Goal: Transaction & Acquisition: Obtain resource

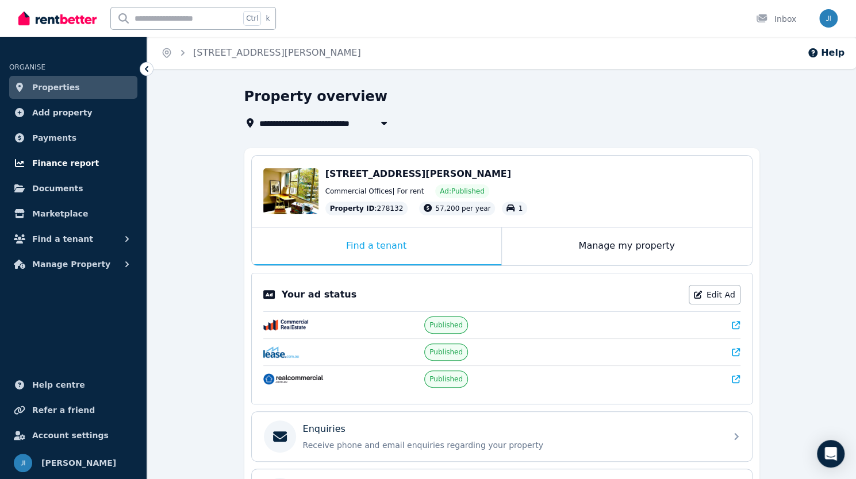
click at [50, 163] on span "Finance report" at bounding box center [65, 163] width 67 height 14
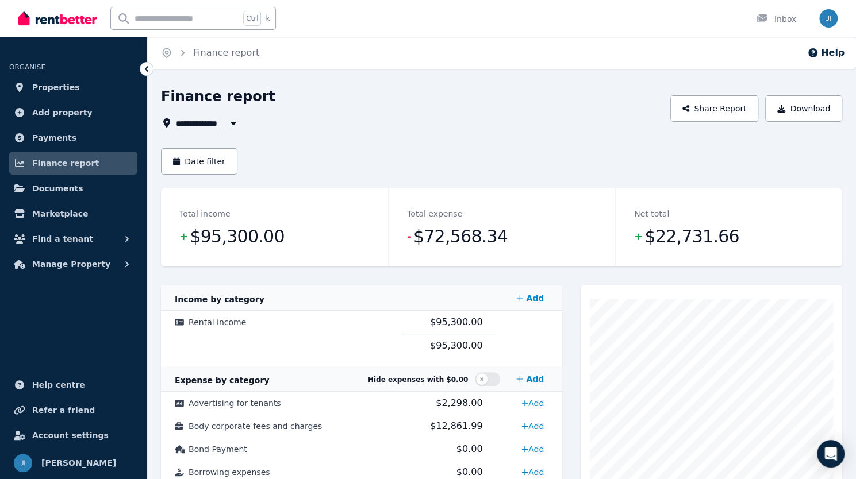
click at [240, 121] on button "button" at bounding box center [233, 123] width 21 height 14
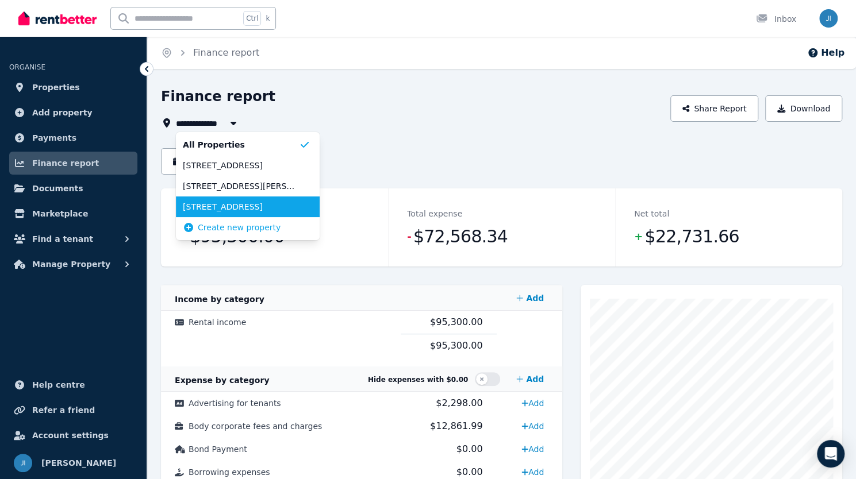
click at [249, 210] on span "[STREET_ADDRESS]" at bounding box center [241, 206] width 116 height 11
type input "**********"
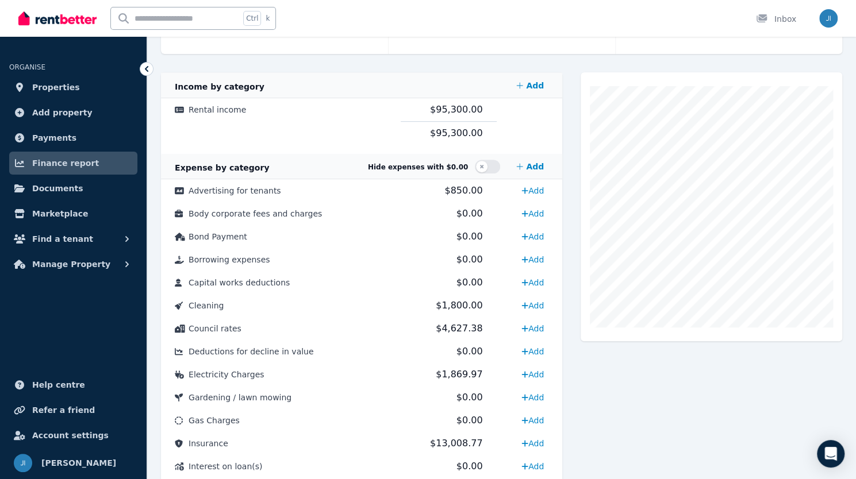
scroll to position [236, 0]
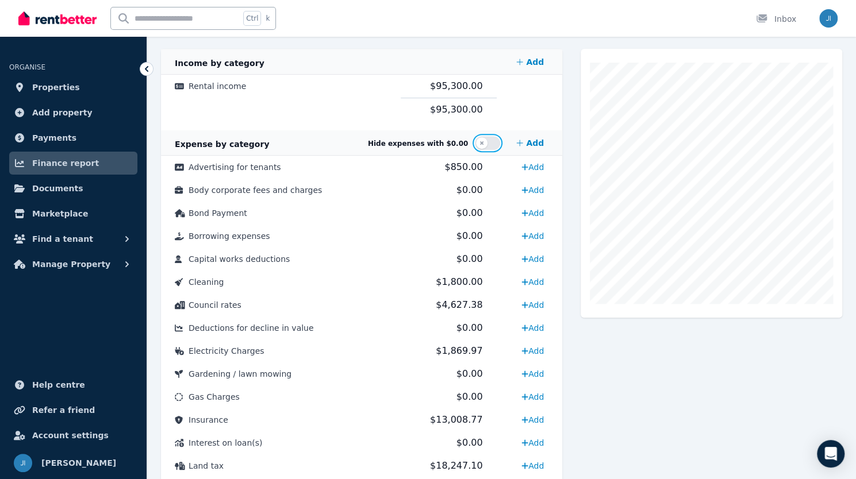
click at [498, 140] on button "button" at bounding box center [487, 143] width 25 height 14
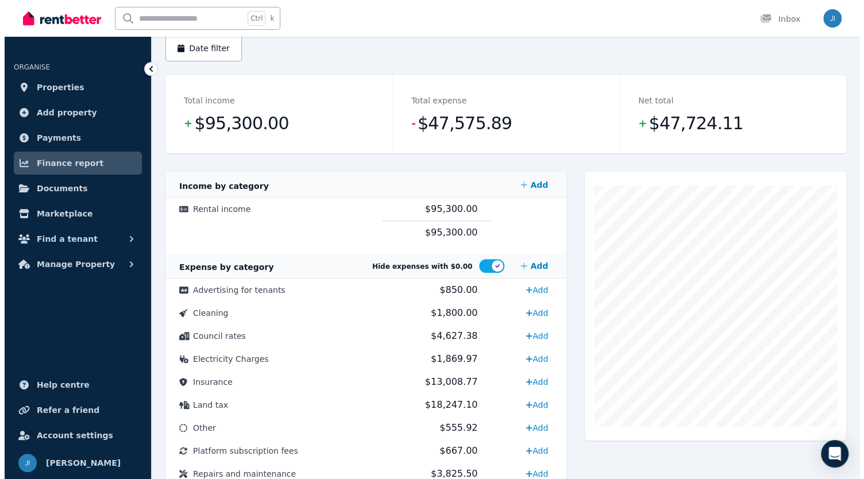
scroll to position [227, 0]
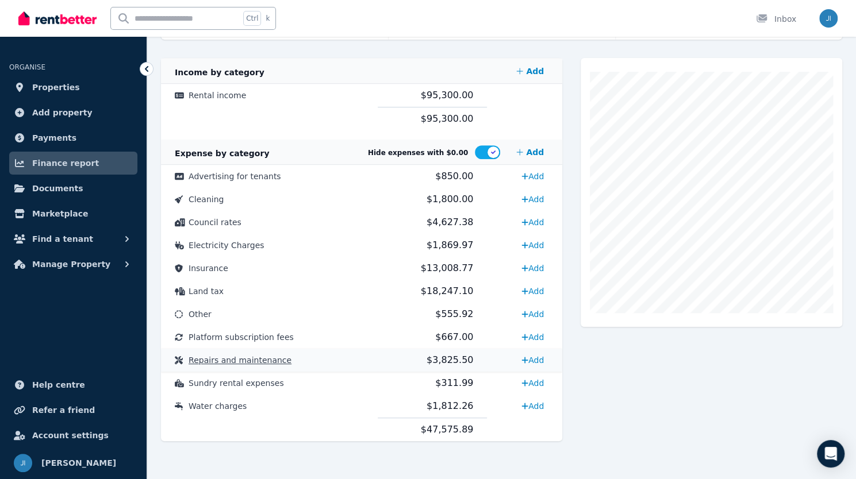
click at [267, 363] on span "Repairs and maintenance" at bounding box center [240, 360] width 103 height 9
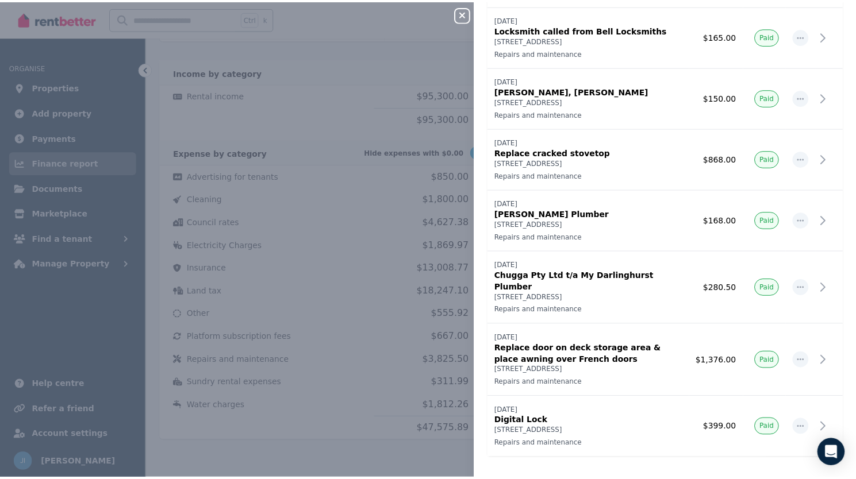
scroll to position [0, 0]
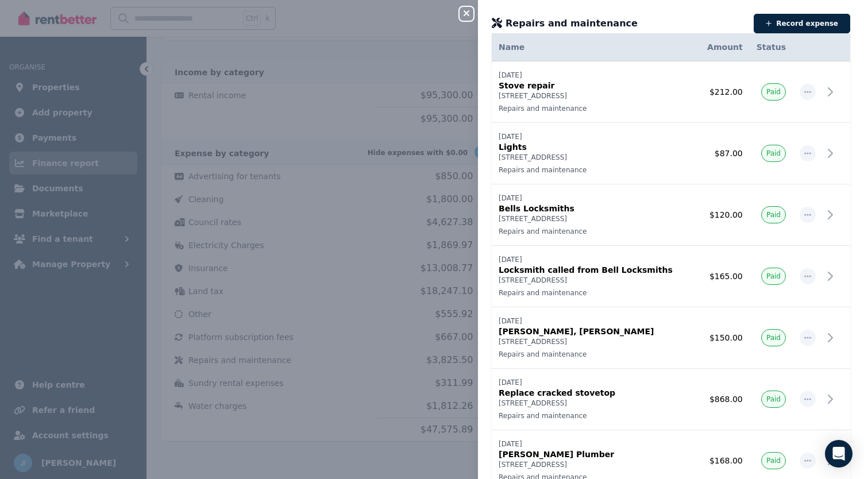
click at [467, 13] on icon "button" at bounding box center [467, 13] width 6 height 6
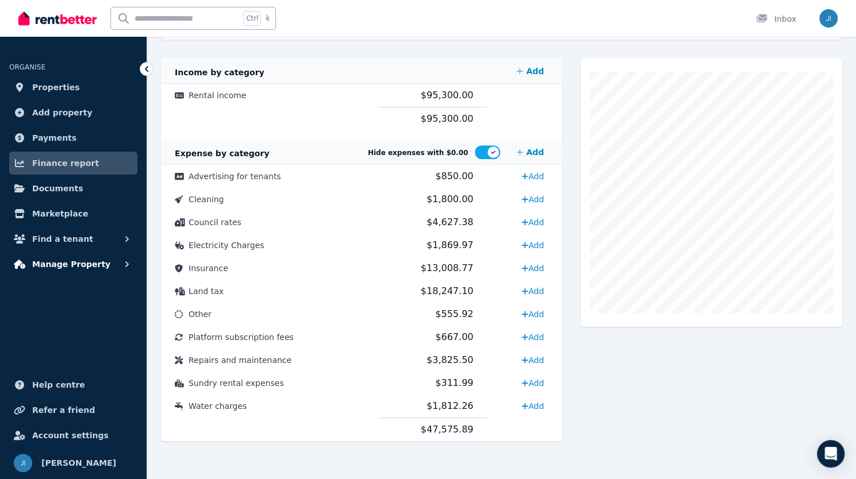
click at [128, 263] on icon "button" at bounding box center [126, 264] width 11 height 11
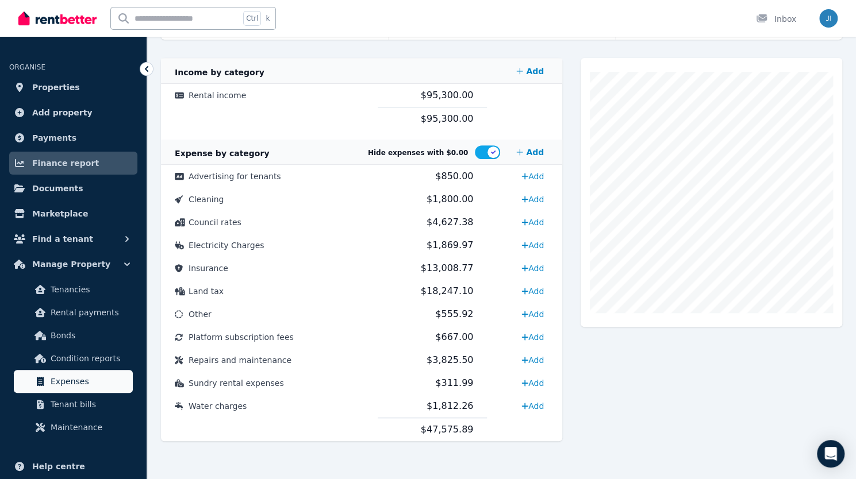
click at [100, 387] on span "Expenses" at bounding box center [90, 382] width 78 height 14
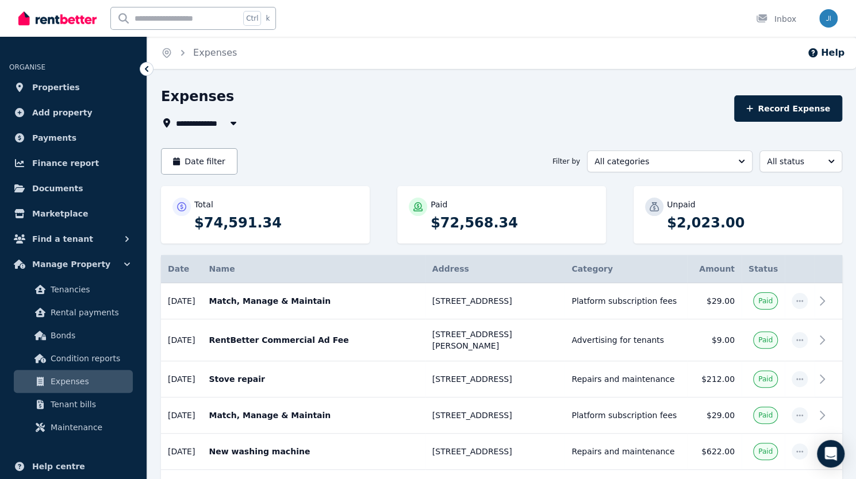
click at [237, 128] on button "button" at bounding box center [233, 123] width 21 height 14
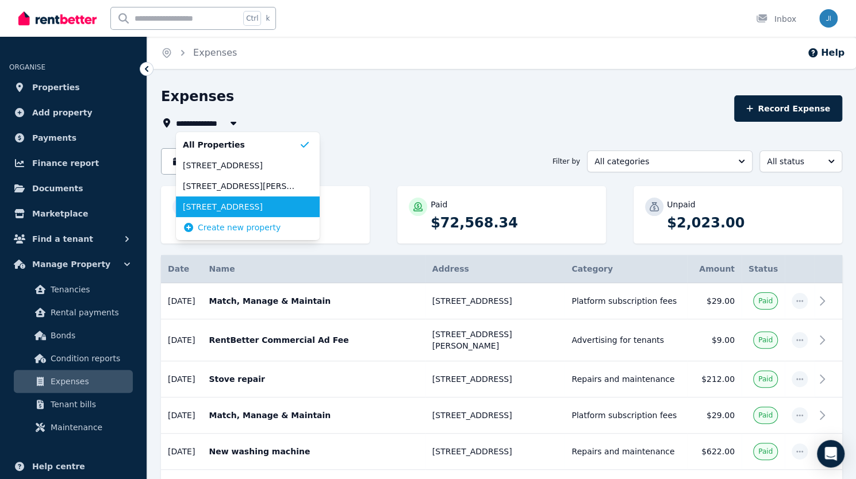
click at [226, 199] on li "[STREET_ADDRESS]" at bounding box center [248, 207] width 144 height 21
type input "**********"
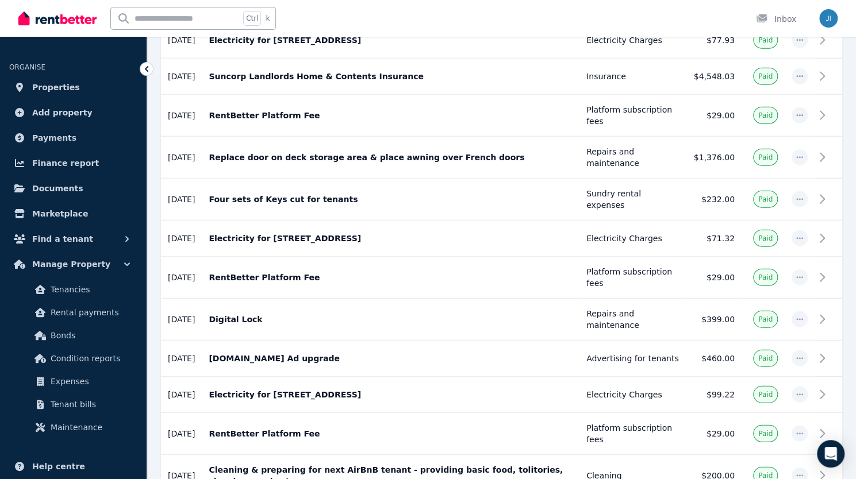
scroll to position [1790, 0]
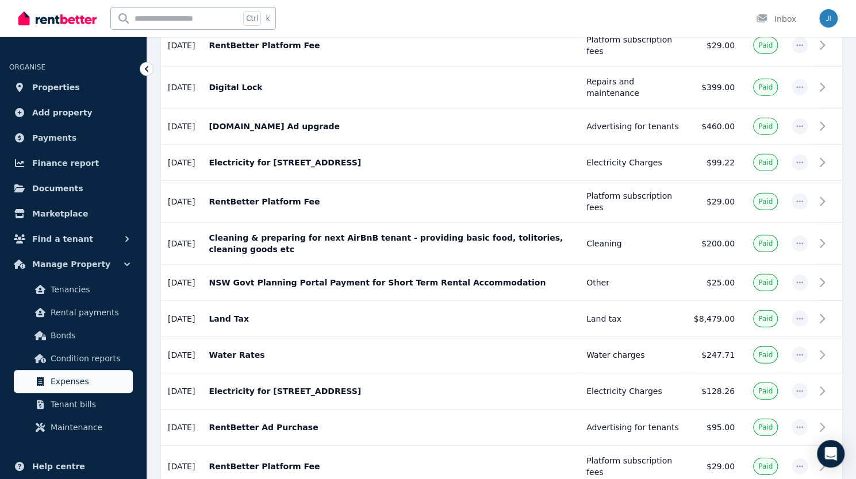
click at [82, 386] on span "Expenses" at bounding box center [90, 382] width 78 height 14
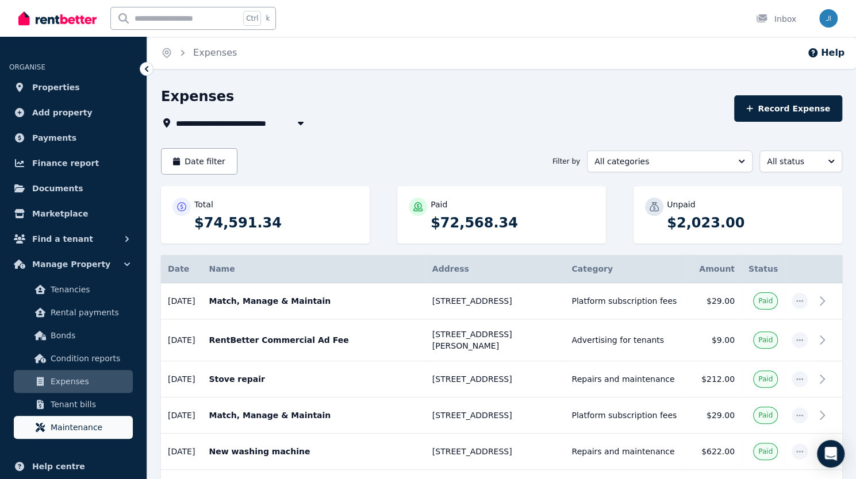
click at [94, 426] on span "Maintenance" at bounding box center [90, 428] width 78 height 14
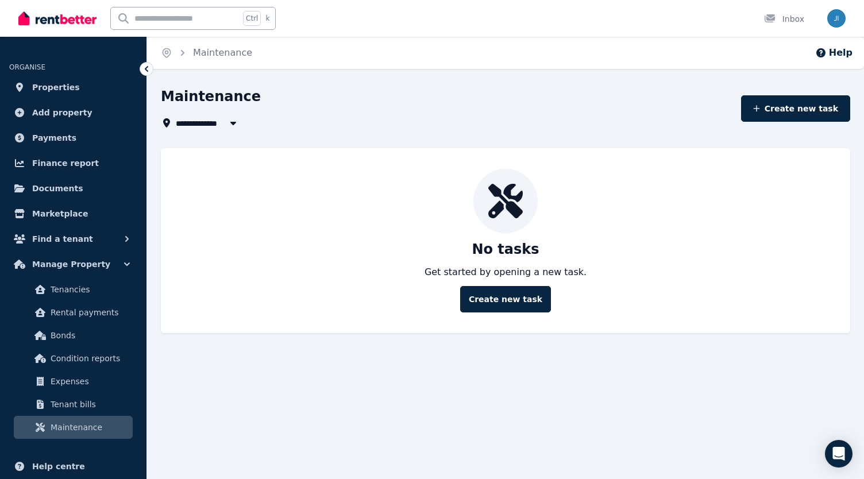
click at [237, 126] on icon "button" at bounding box center [233, 122] width 11 height 9
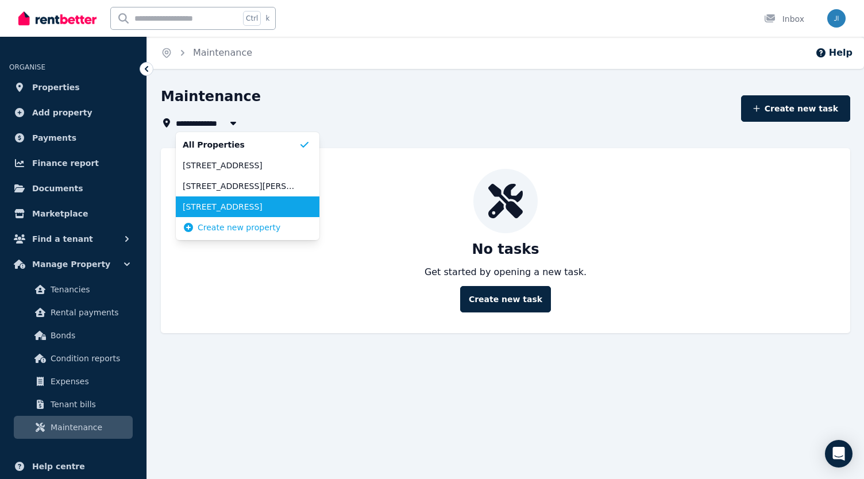
click at [217, 199] on li "[STREET_ADDRESS]" at bounding box center [248, 207] width 144 height 21
type input "**********"
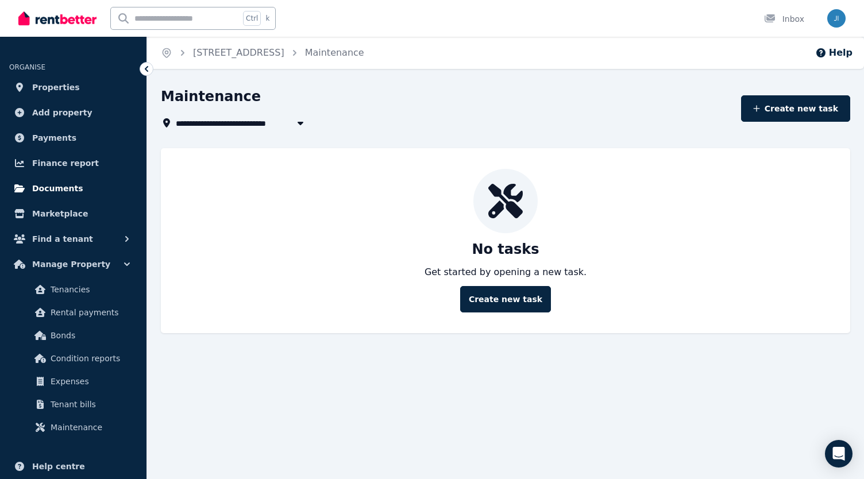
click at [62, 189] on span "Documents" at bounding box center [57, 189] width 51 height 14
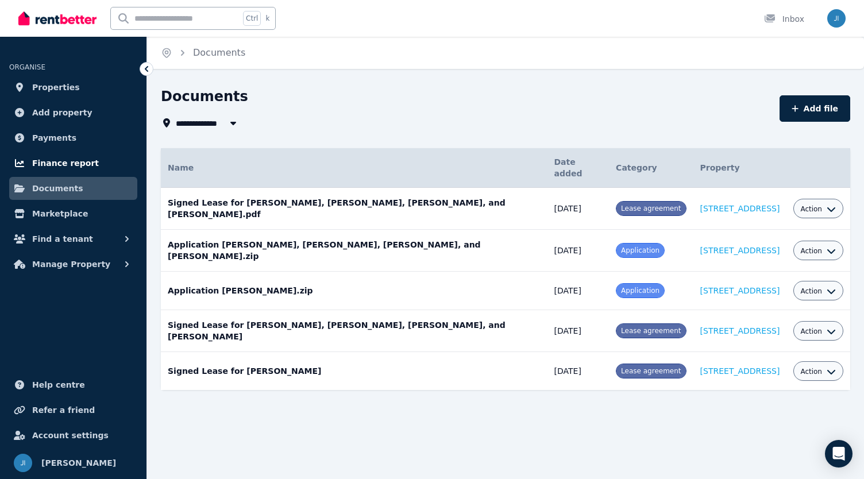
click at [57, 164] on span "Finance report" at bounding box center [65, 163] width 67 height 14
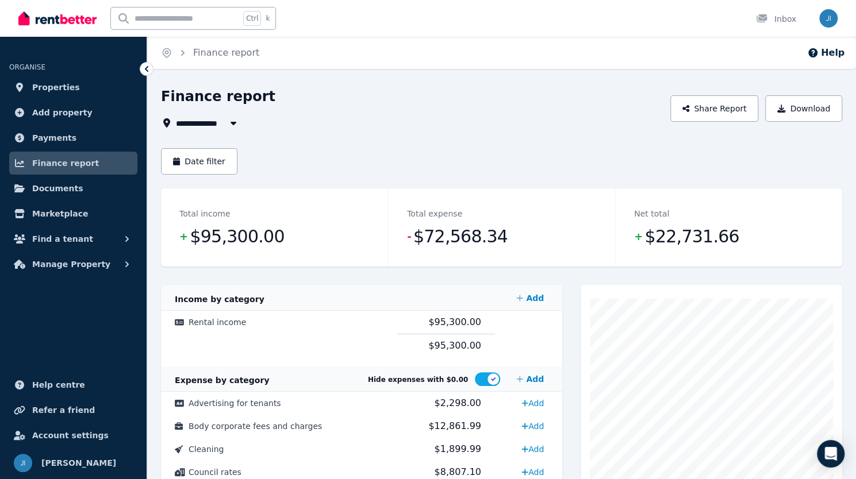
click at [237, 126] on icon "button" at bounding box center [233, 122] width 11 height 9
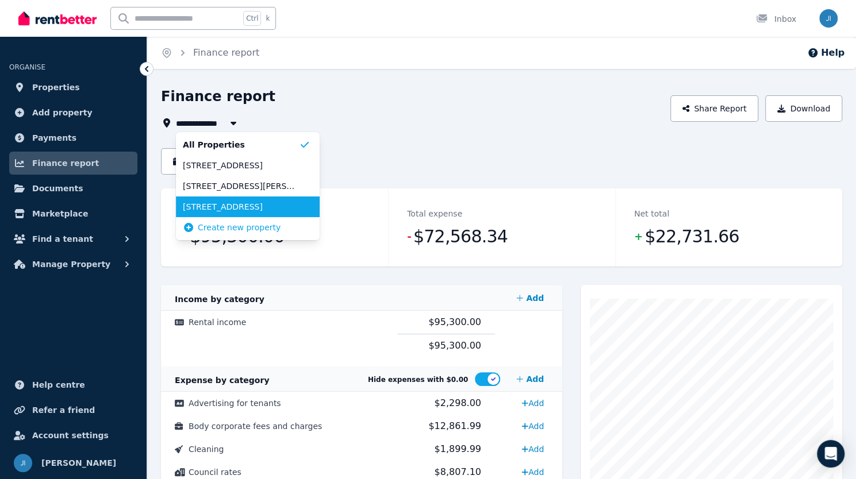
click at [229, 212] on span "[STREET_ADDRESS]" at bounding box center [241, 206] width 116 height 11
type input "**********"
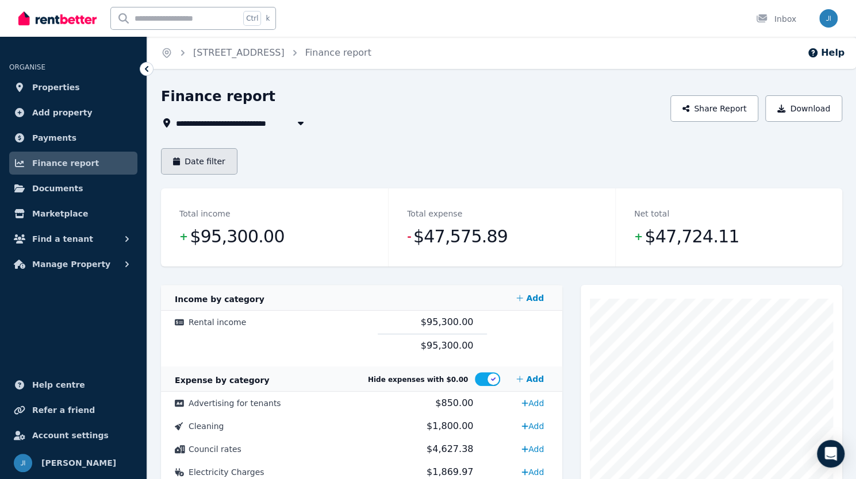
click at [205, 167] on button "Date filter" at bounding box center [199, 161] width 76 height 26
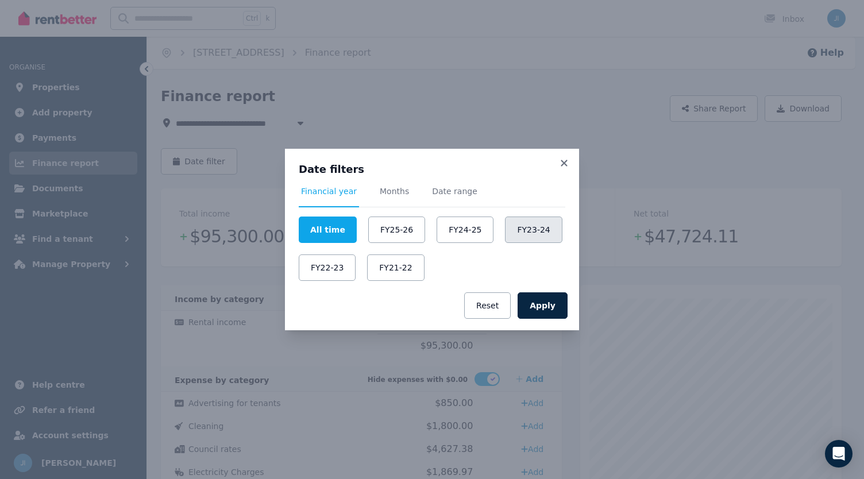
click at [523, 233] on button "FY23-24" at bounding box center [533, 230] width 57 height 26
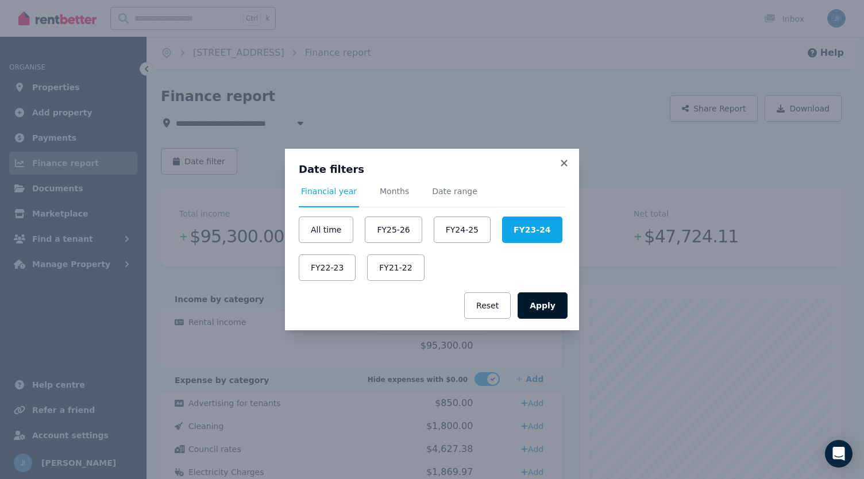
click at [544, 303] on button "Apply" at bounding box center [543, 306] width 50 height 26
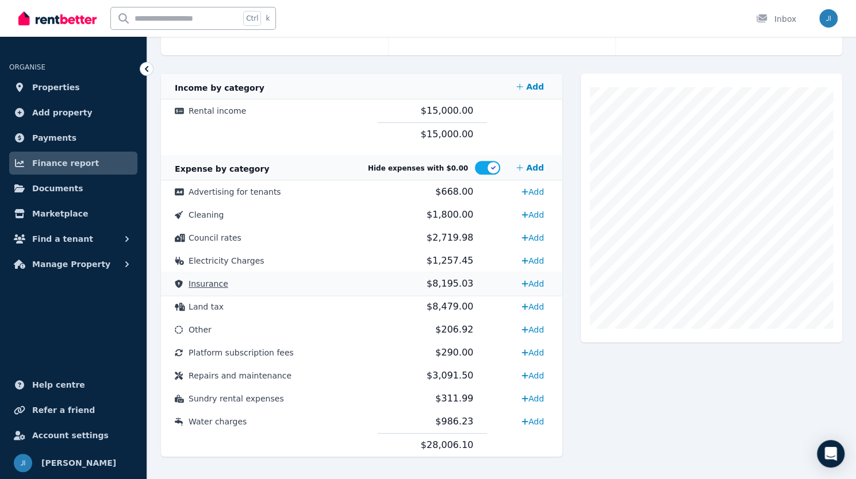
scroll to position [227, 0]
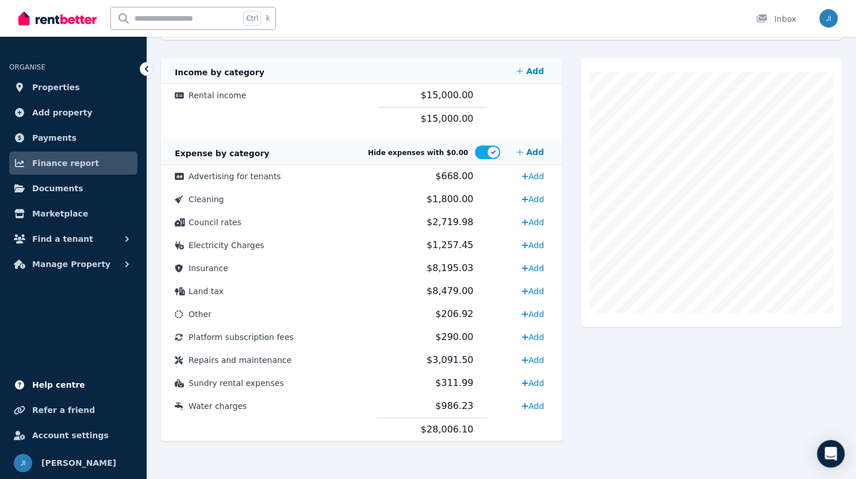
click at [66, 382] on span "Help centre" at bounding box center [58, 385] width 53 height 14
click at [52, 90] on span "Properties" at bounding box center [56, 87] width 48 height 14
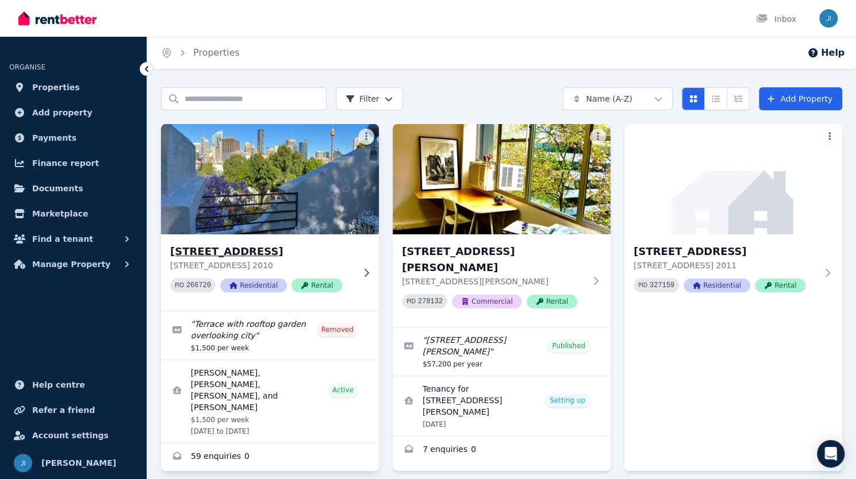
click at [256, 252] on h3 "[STREET_ADDRESS]" at bounding box center [261, 252] width 183 height 16
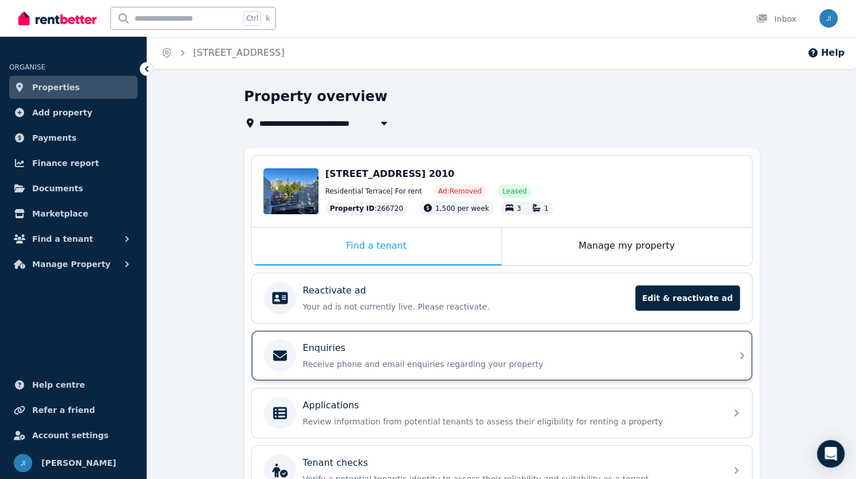
scroll to position [120, 0]
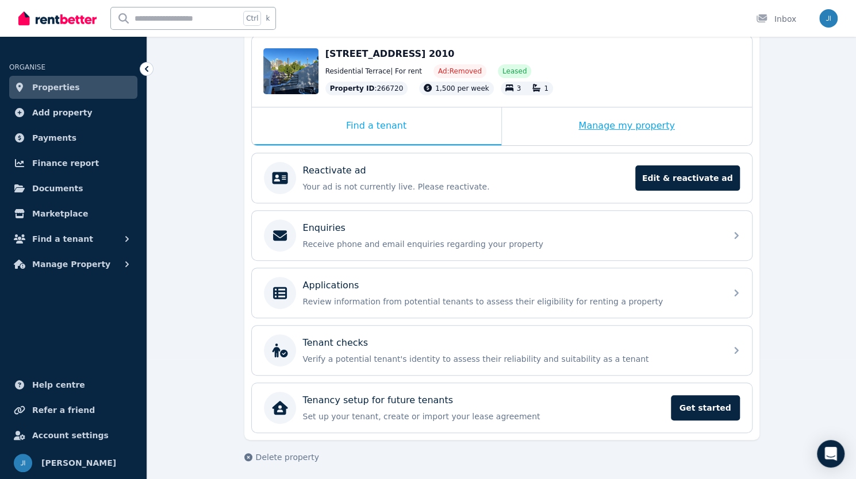
click at [594, 130] on div "Manage my property" at bounding box center [627, 126] width 250 height 38
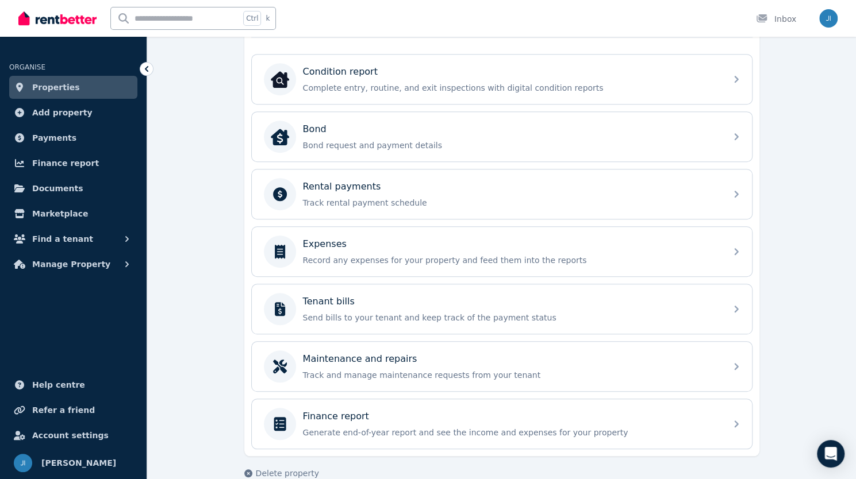
scroll to position [380, 0]
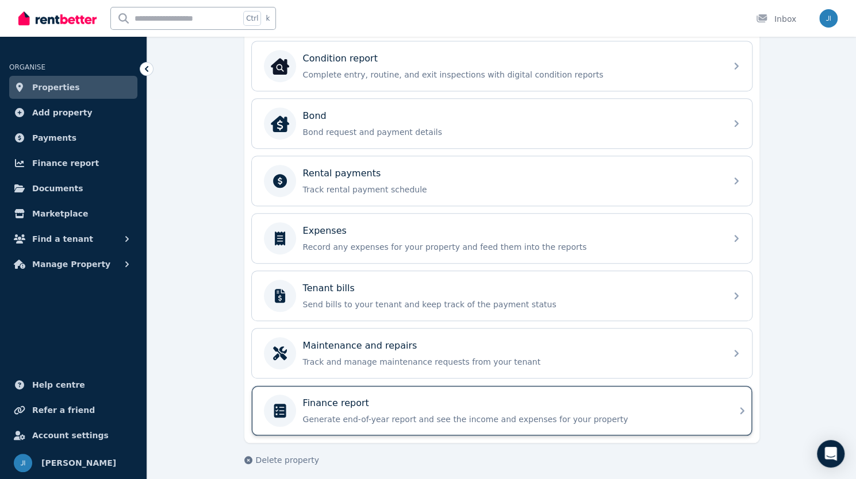
click at [435, 414] on p "Generate end-of-year report and see the income and expenses for your property" at bounding box center [511, 419] width 416 height 11
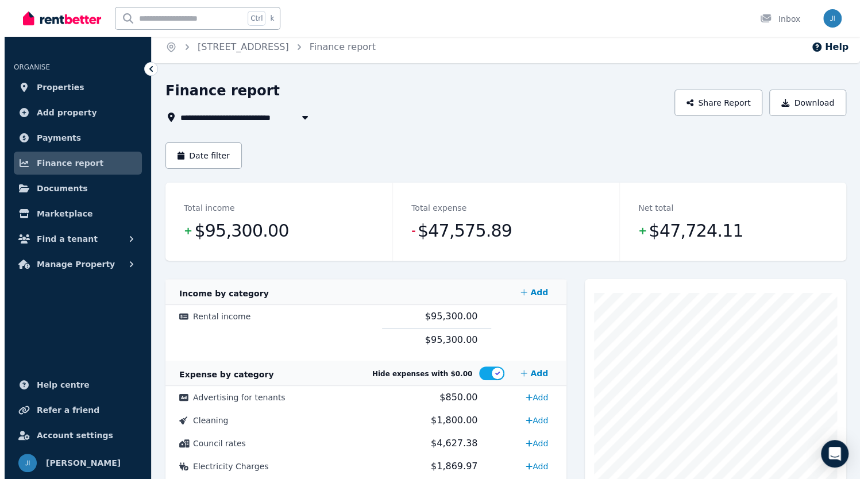
scroll to position [6, 0]
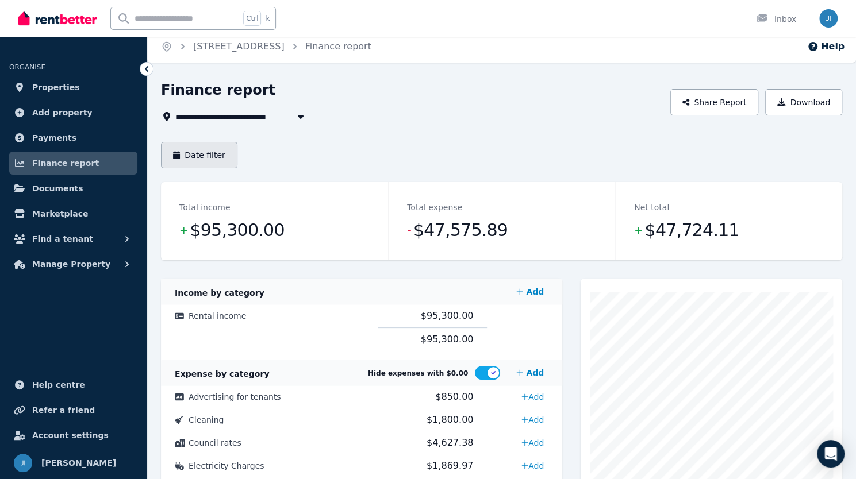
click at [204, 156] on button "Date filter" at bounding box center [199, 155] width 76 height 26
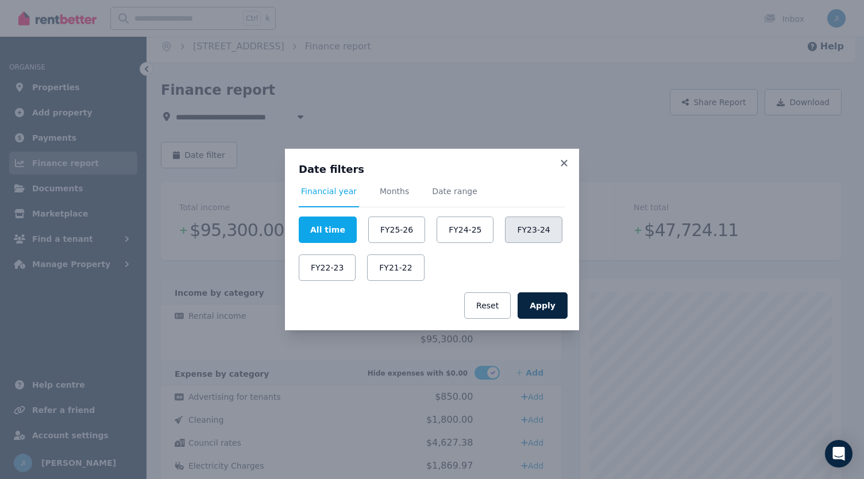
click at [536, 232] on button "FY23-24" at bounding box center [533, 230] width 57 height 26
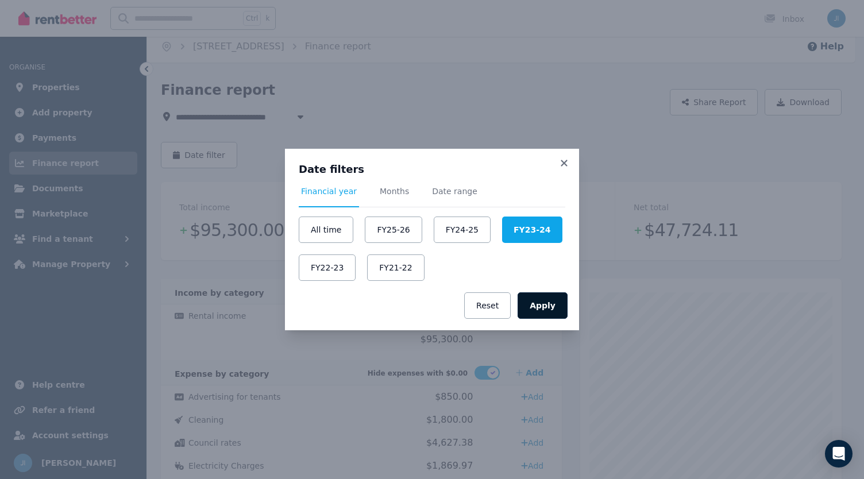
click at [548, 309] on button "Apply" at bounding box center [543, 306] width 50 height 26
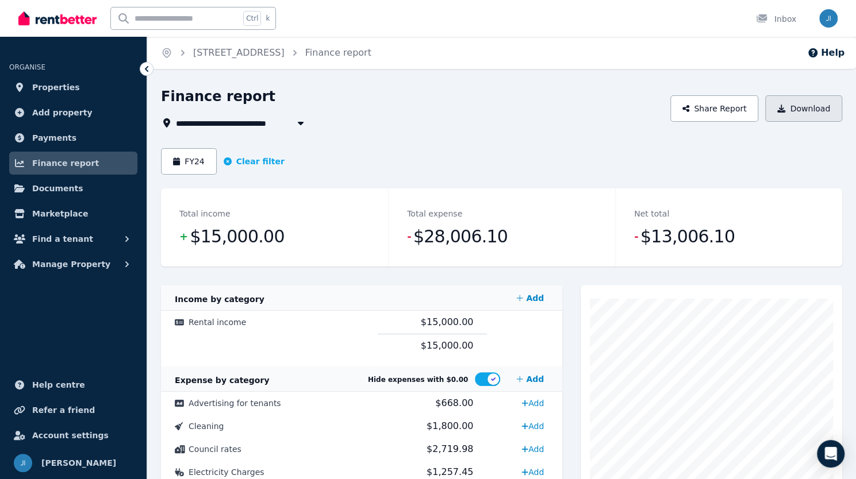
click at [791, 114] on button "Download" at bounding box center [803, 108] width 77 height 26
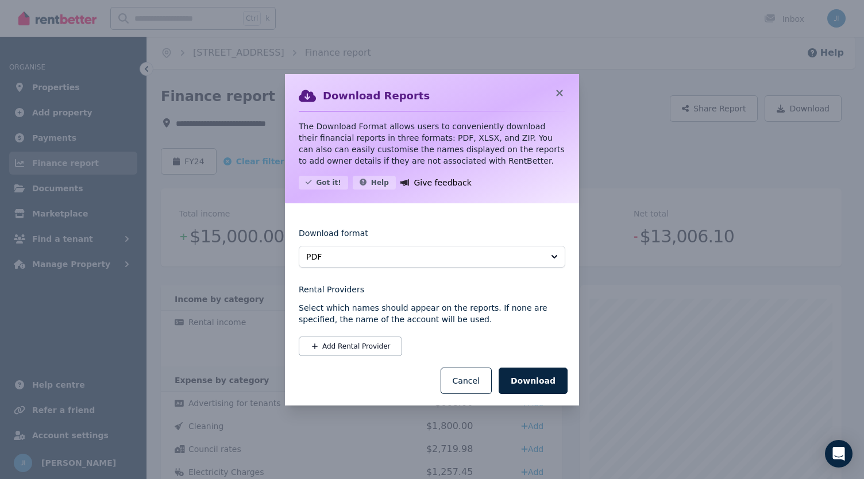
click at [558, 87] on div "Download Reports The Download Format allows users to conveniently download thei…" at bounding box center [432, 138] width 294 height 129
click at [480, 380] on button "Cancel" at bounding box center [466, 381] width 51 height 26
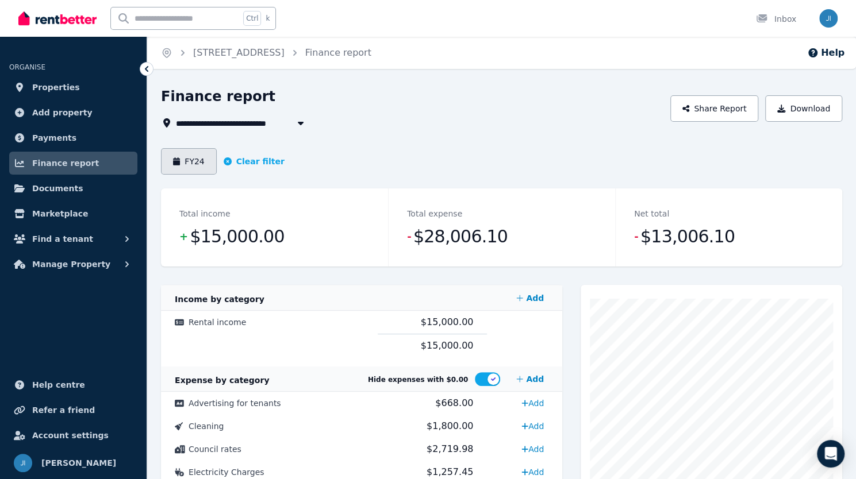
click at [197, 162] on button "FY24" at bounding box center [189, 161] width 56 height 26
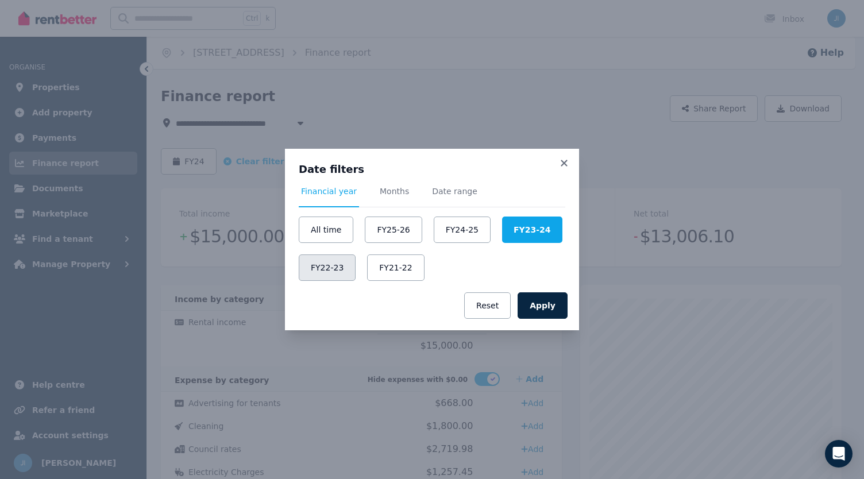
click at [329, 272] on button "FY22-23" at bounding box center [327, 268] width 57 height 26
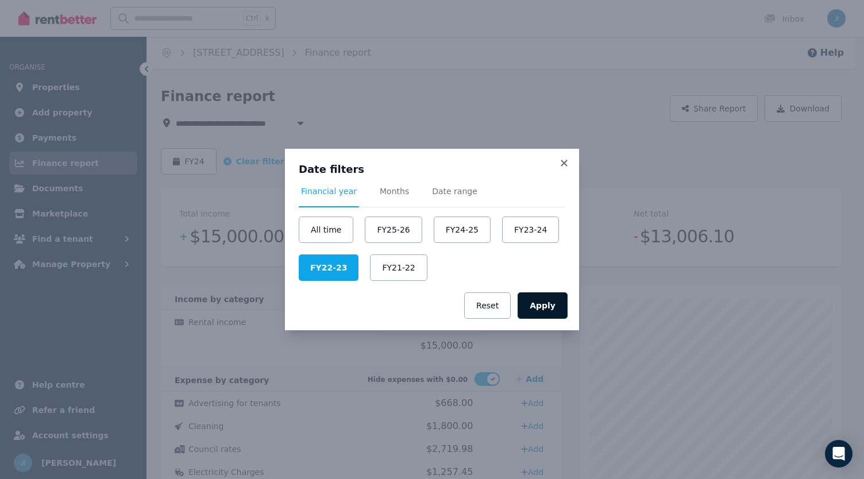
click at [549, 304] on button "Apply" at bounding box center [543, 306] width 50 height 26
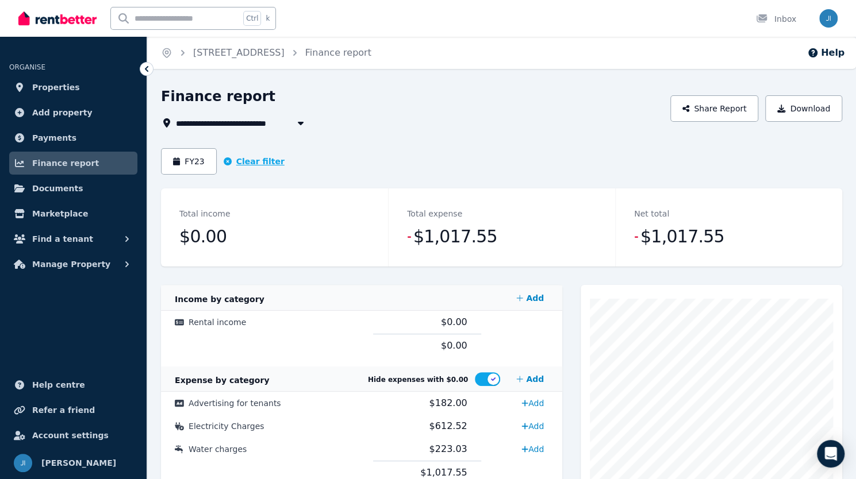
click at [224, 159] on icon "button" at bounding box center [228, 161] width 8 height 8
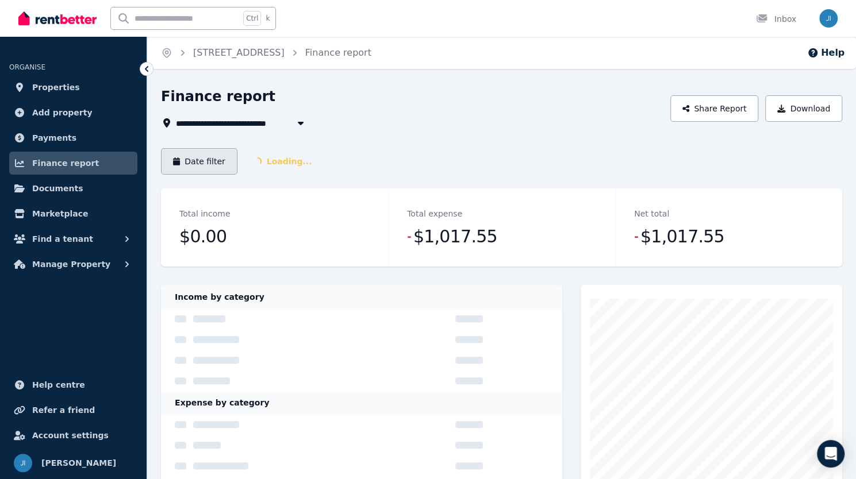
click at [217, 161] on button "Date filter" at bounding box center [199, 161] width 76 height 26
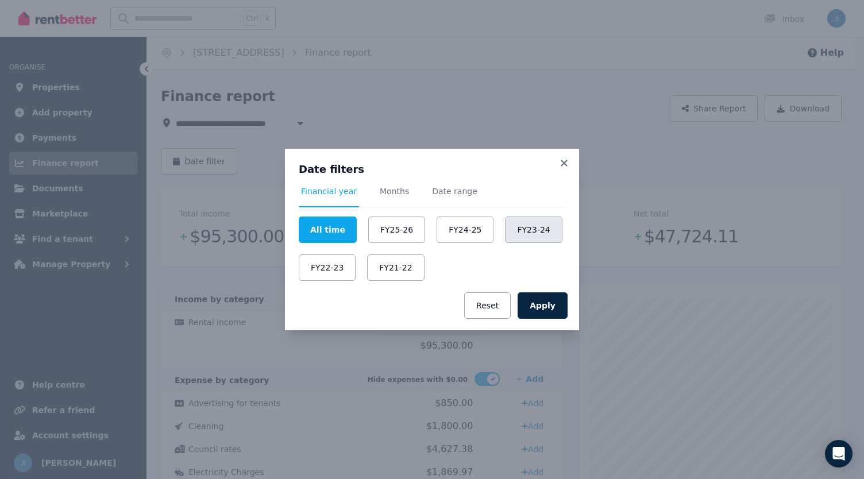
click at [525, 228] on button "FY23-24" at bounding box center [533, 230] width 57 height 26
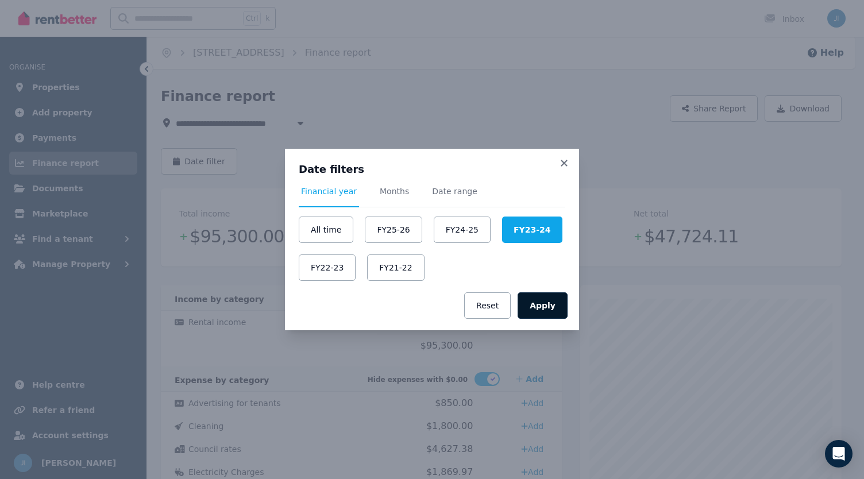
click at [528, 304] on button "Apply" at bounding box center [543, 306] width 50 height 26
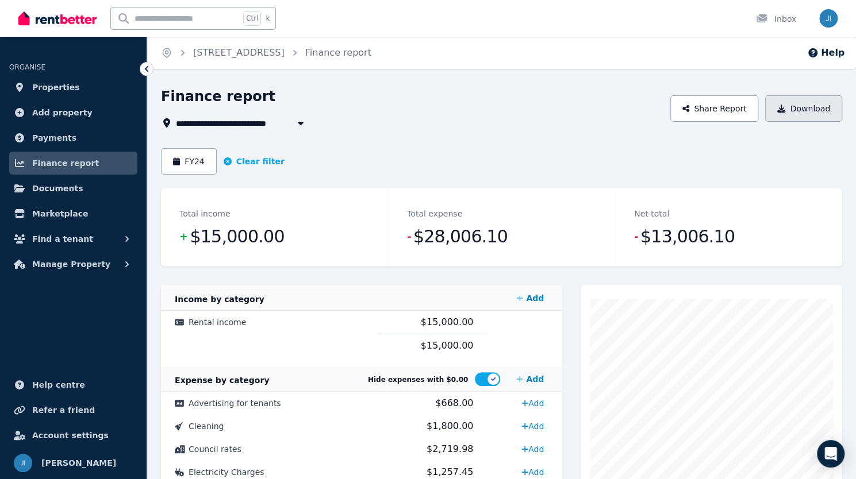
click at [799, 111] on button "Download" at bounding box center [803, 108] width 77 height 26
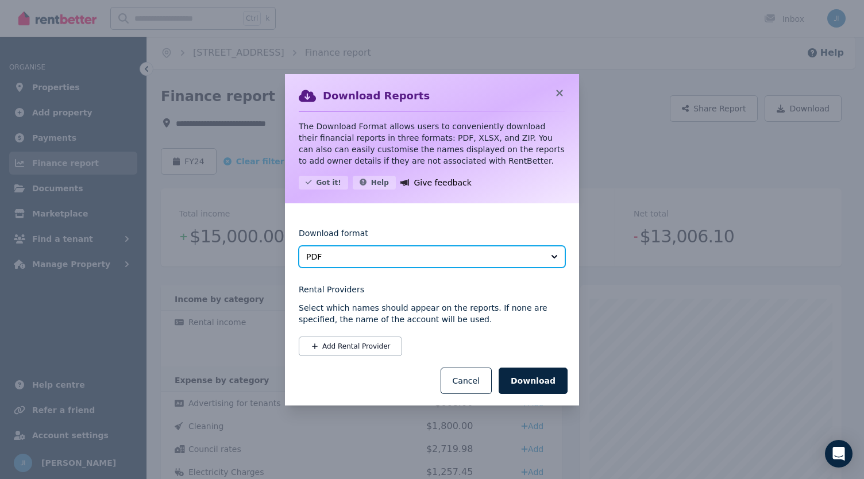
click at [550, 264] on button "PDF" at bounding box center [432, 257] width 267 height 22
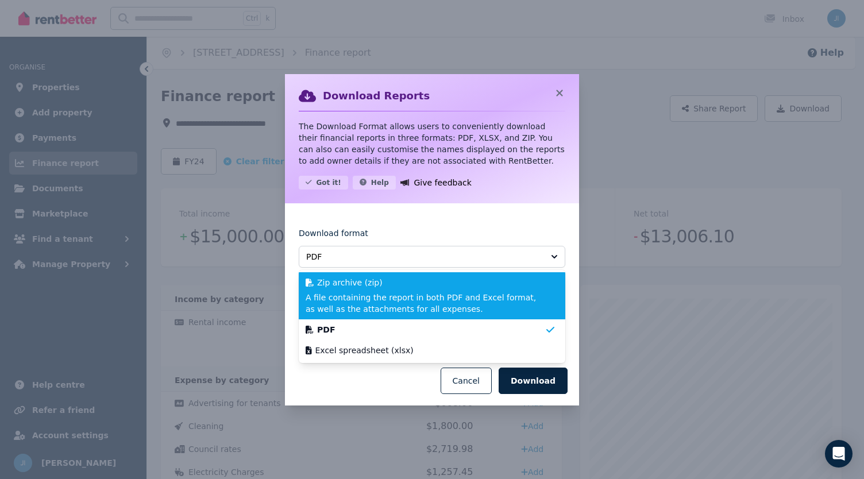
click at [375, 301] on span "A file containing the report in both PDF and Excel format, as well as the attac…" at bounding box center [425, 303] width 239 height 23
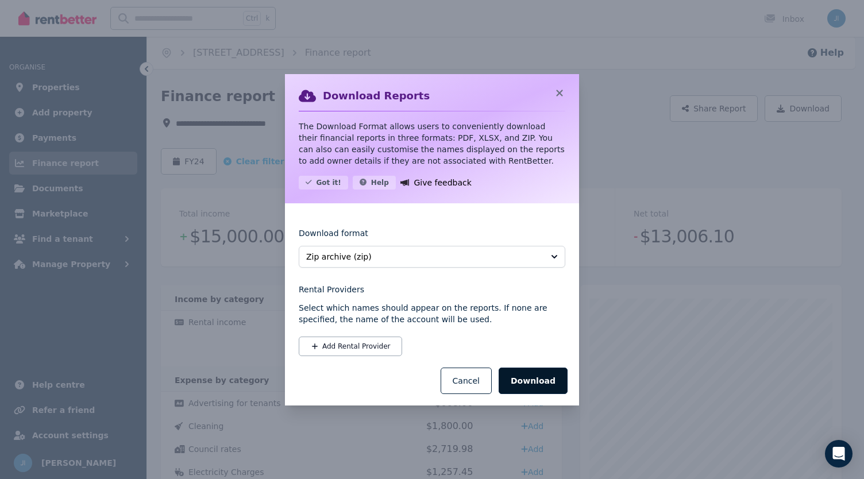
click at [544, 383] on button "Download" at bounding box center [533, 381] width 69 height 26
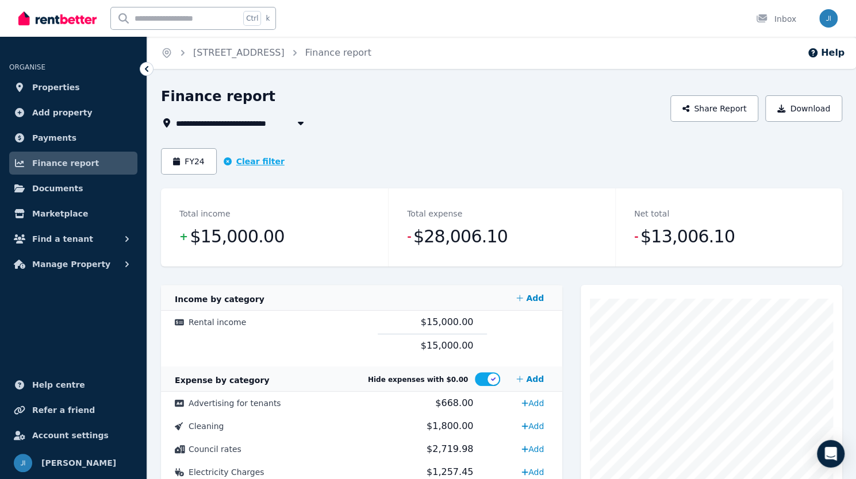
click at [224, 159] on icon "button" at bounding box center [228, 161] width 8 height 8
click at [212, 157] on button "Date filter" at bounding box center [199, 161] width 76 height 26
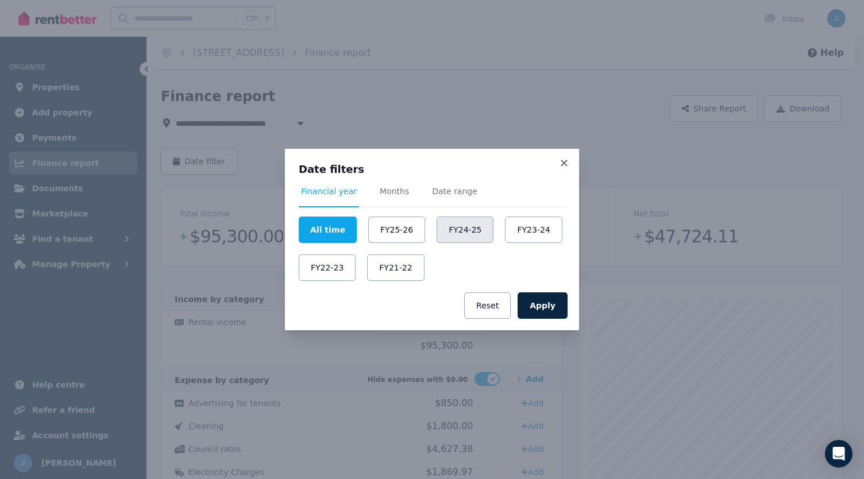
click at [453, 225] on button "FY24-25" at bounding box center [465, 230] width 57 height 26
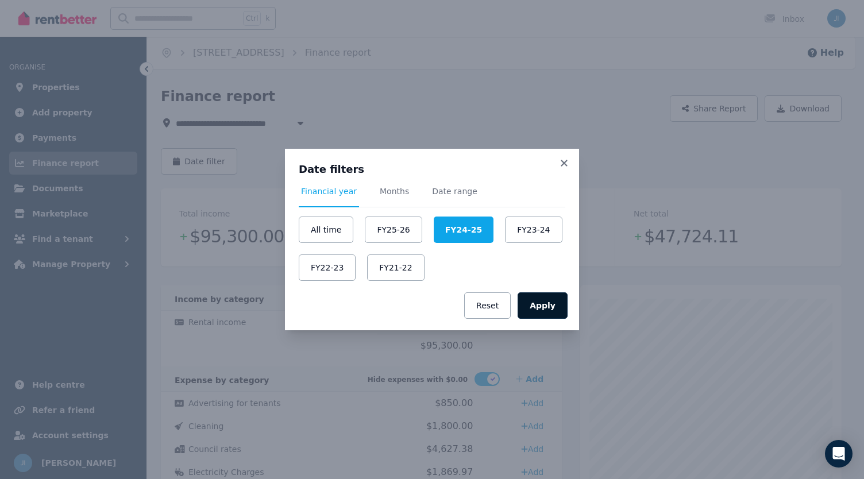
click at [537, 302] on button "Apply" at bounding box center [543, 306] width 50 height 26
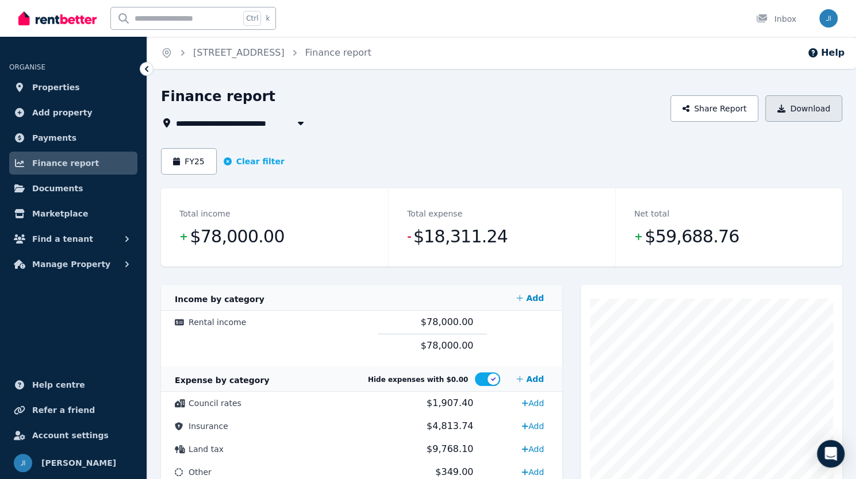
click at [808, 113] on button "Download" at bounding box center [803, 108] width 77 height 26
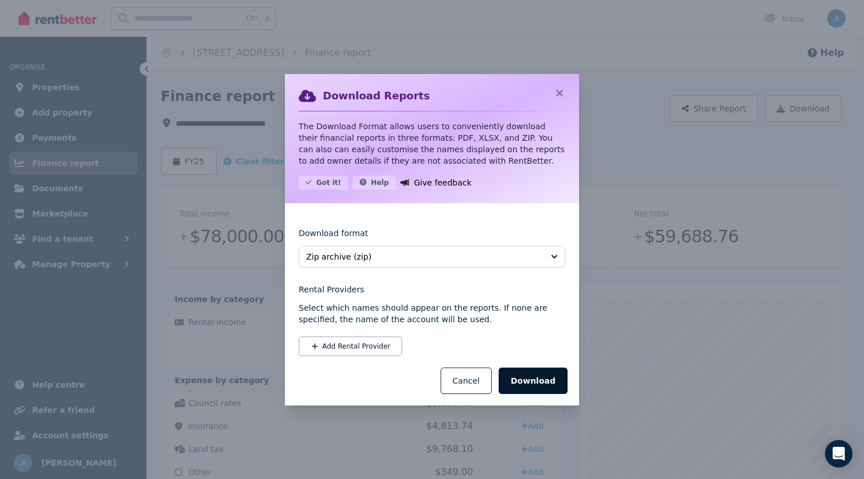
click at [549, 385] on button "Download" at bounding box center [533, 381] width 69 height 26
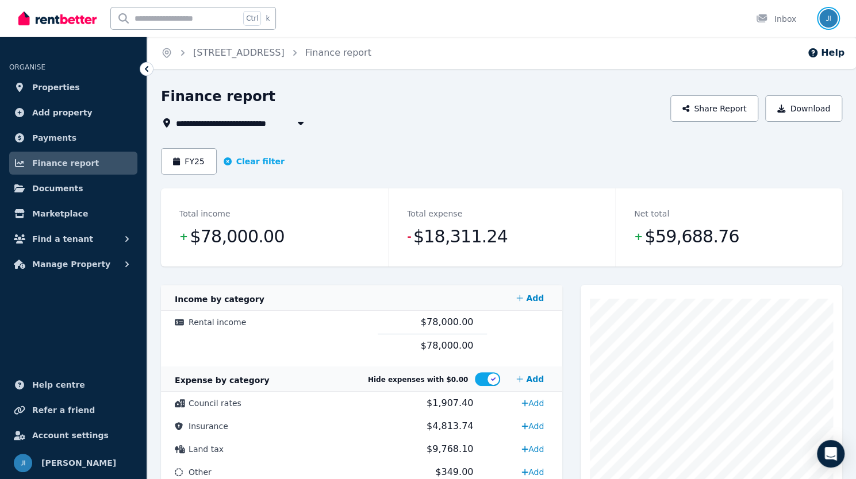
click at [829, 19] on img "button" at bounding box center [828, 18] width 18 height 18
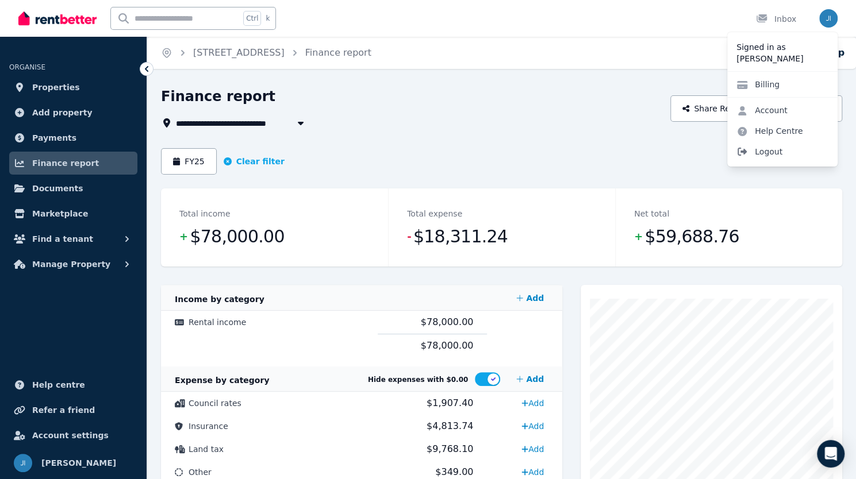
click at [768, 156] on span "Logout" at bounding box center [782, 151] width 110 height 21
